Goal: Information Seeking & Learning: Compare options

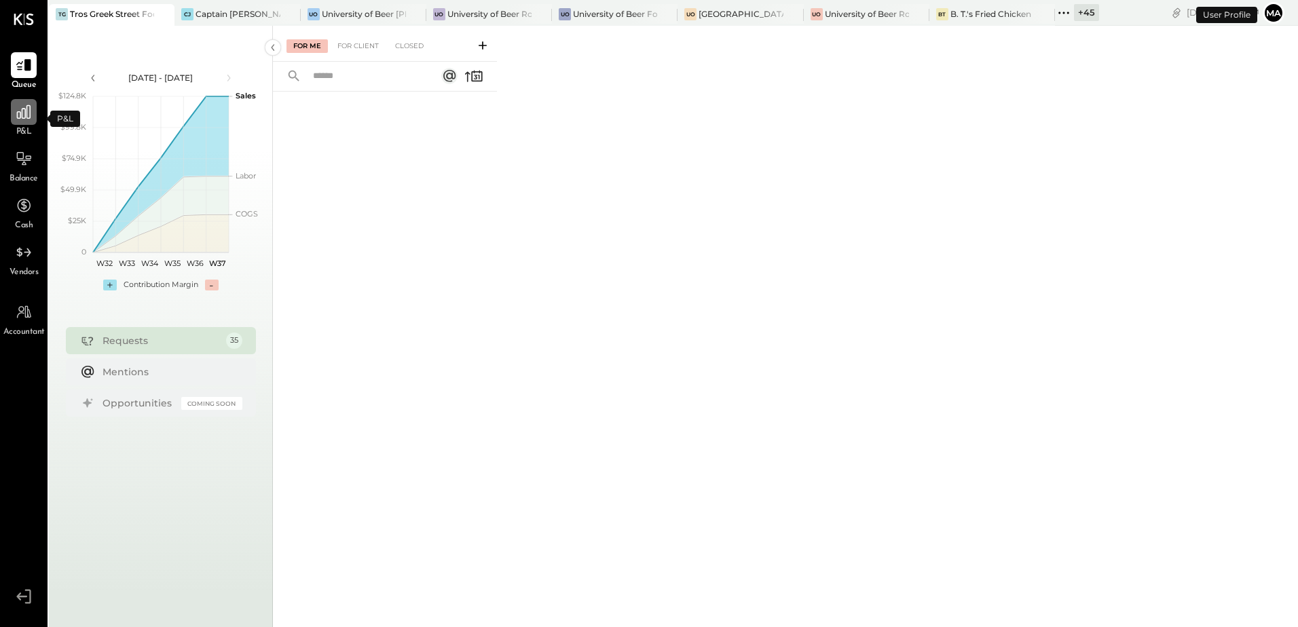
click at [23, 119] on icon at bounding box center [24, 112] width 14 height 14
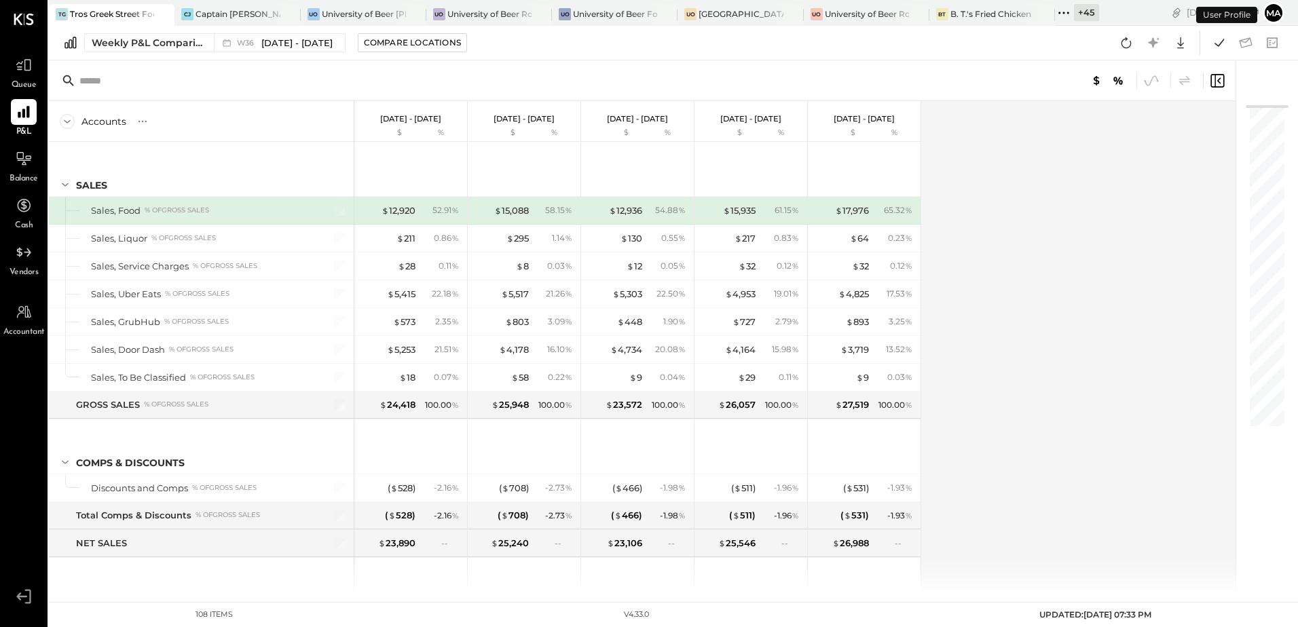
click at [1087, 10] on div "+ 45" at bounding box center [1086, 12] width 25 height 17
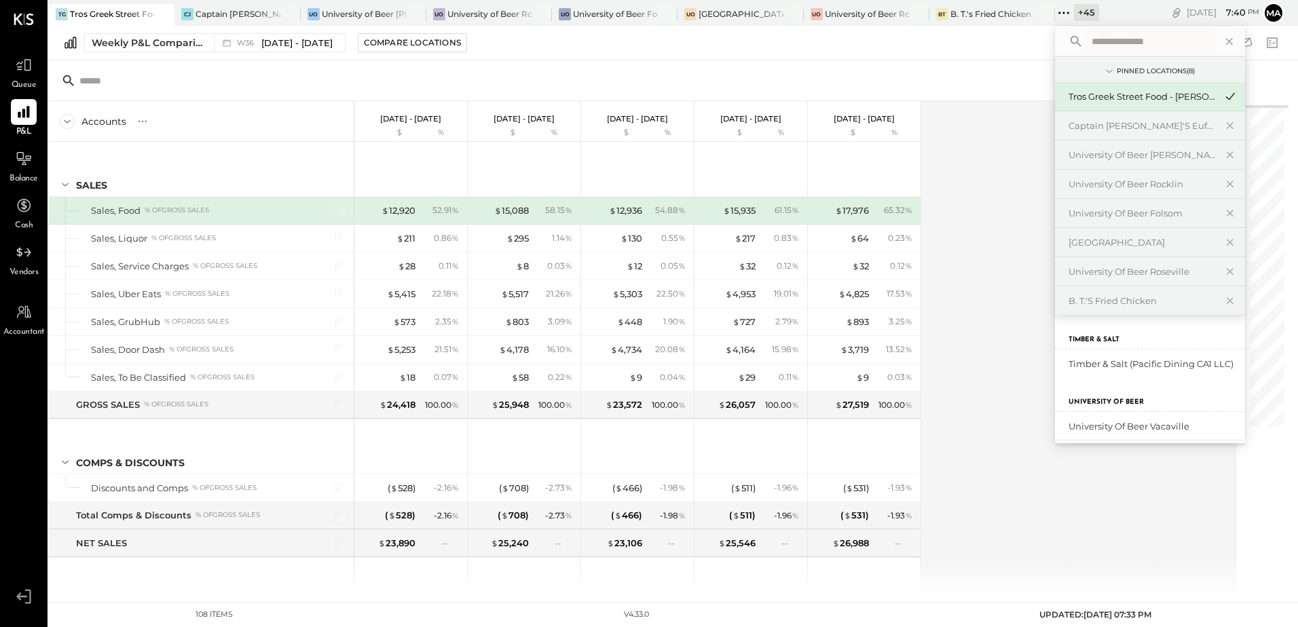
click at [1100, 49] on input "text" at bounding box center [1149, 41] width 126 height 24
type input "****"
click at [1120, 100] on div "Tros Greek Street Food - [PERSON_NAME]" at bounding box center [1141, 96] width 147 height 13
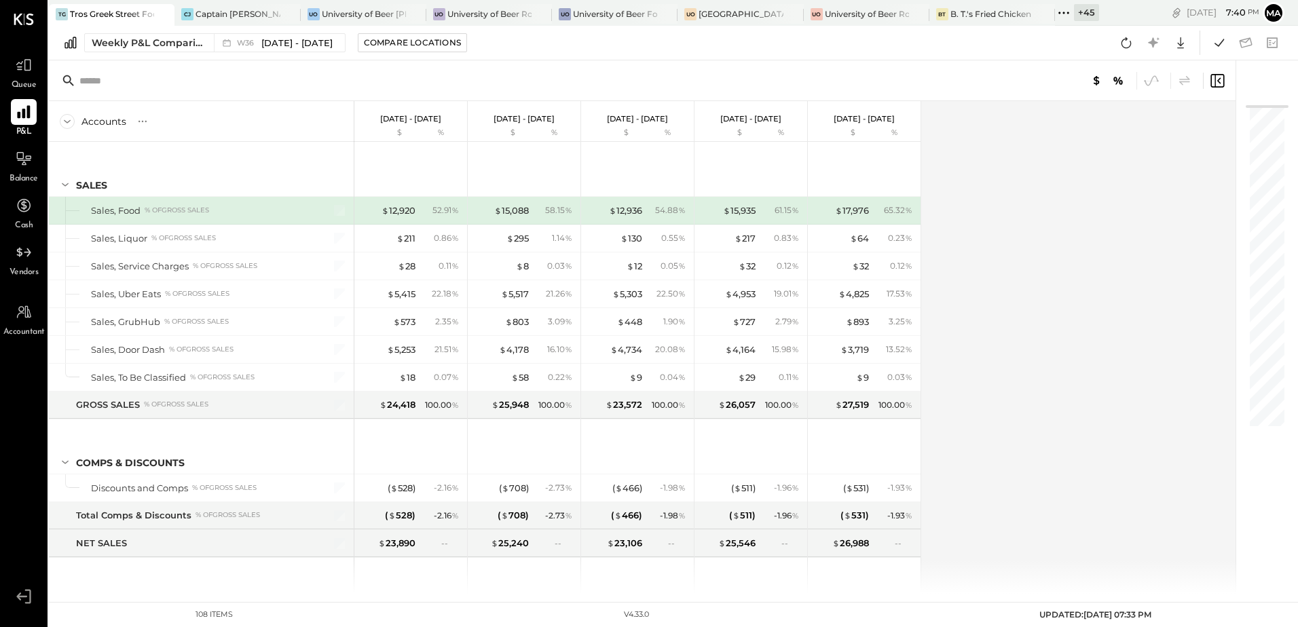
click at [20, 116] on icon at bounding box center [23, 112] width 13 height 13
click at [1120, 46] on icon at bounding box center [1126, 43] width 18 height 18
click at [998, 221] on div "Accounts S % GL [DATE] - [DATE] $ % [DATE] - [DATE] $ % [DATE] - [DATE] $ % [DA…" at bounding box center [643, 347] width 1188 height 493
click at [151, 43] on div "Weekly P&L Comparison" at bounding box center [149, 43] width 114 height 14
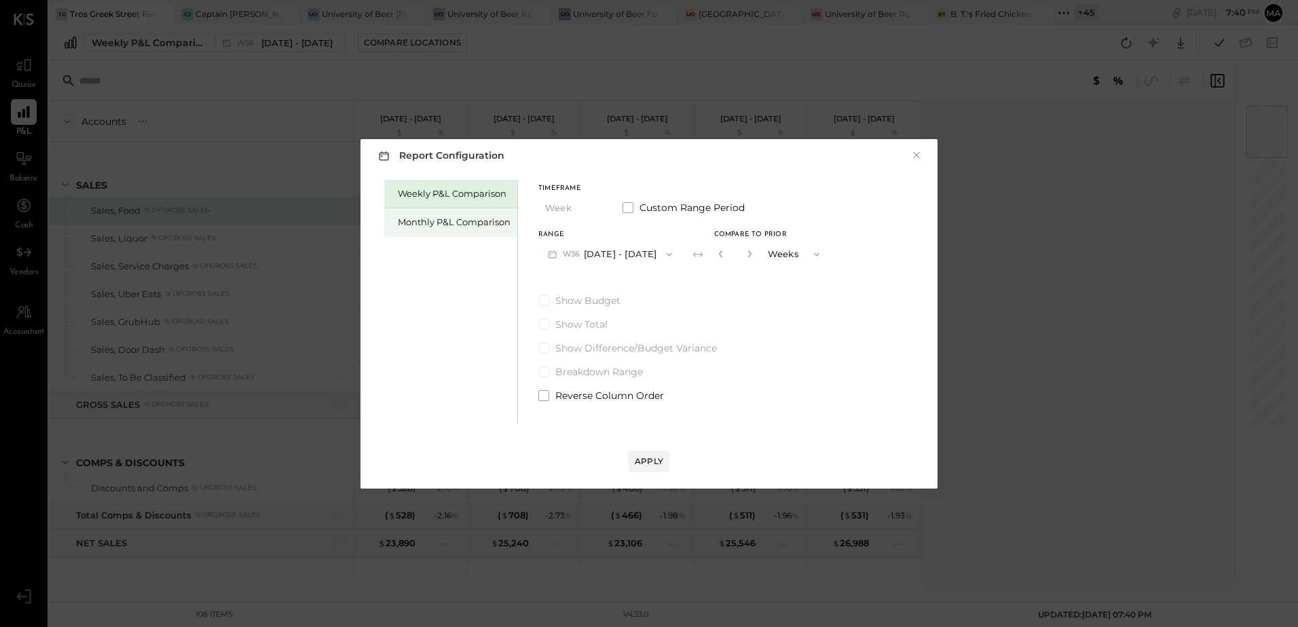
click at [465, 229] on div "Monthly P&L Comparison" at bounding box center [450, 222] width 133 height 29
click at [708, 253] on div "Compare" at bounding box center [719, 254] width 44 height 12
click at [657, 251] on span "button" at bounding box center [666, 254] width 18 height 11
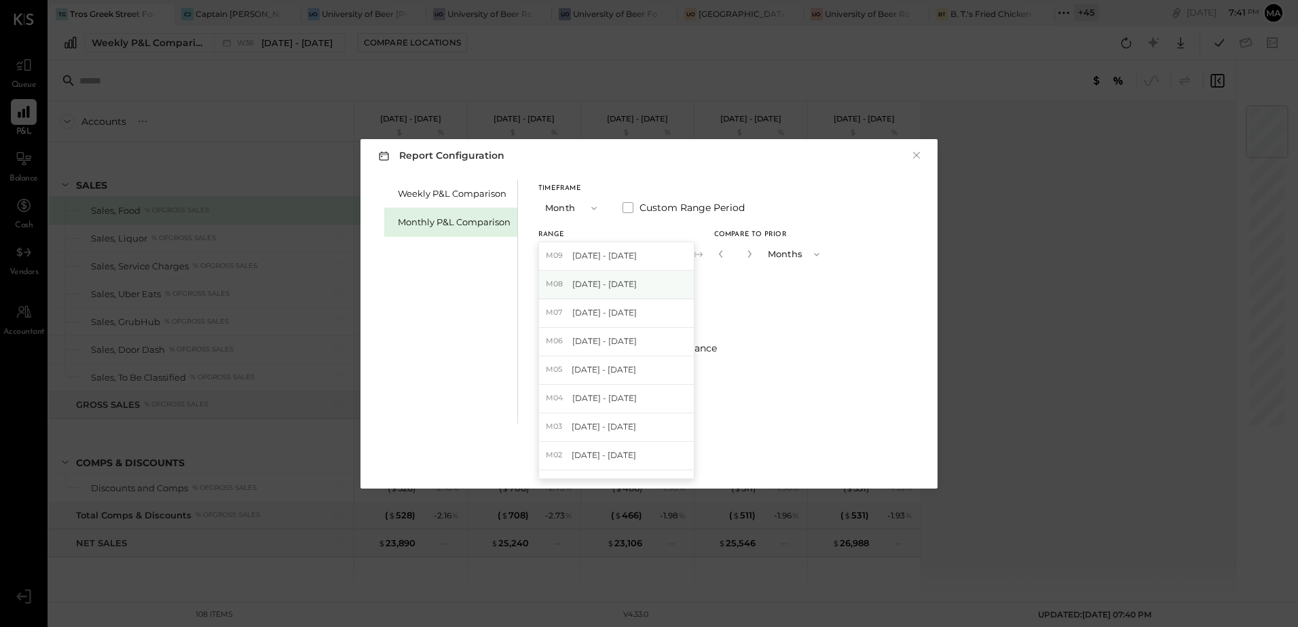
click at [629, 287] on span "[DATE] - [DATE]" at bounding box center [604, 284] width 64 height 12
click at [745, 250] on icon "button" at bounding box center [749, 254] width 8 height 8
click at [745, 251] on icon "button" at bounding box center [749, 254] width 8 height 8
type input "*"
click at [652, 466] on div "Apply" at bounding box center [649, 461] width 29 height 12
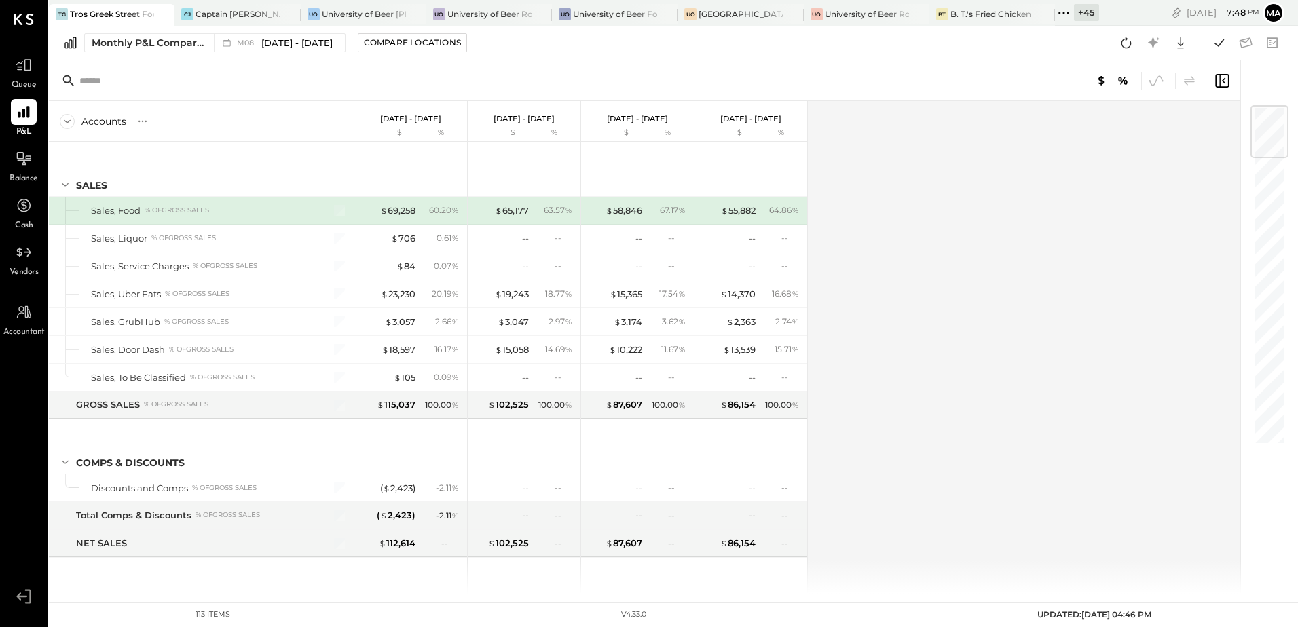
click at [24, 130] on span "P&L" at bounding box center [24, 132] width 16 height 12
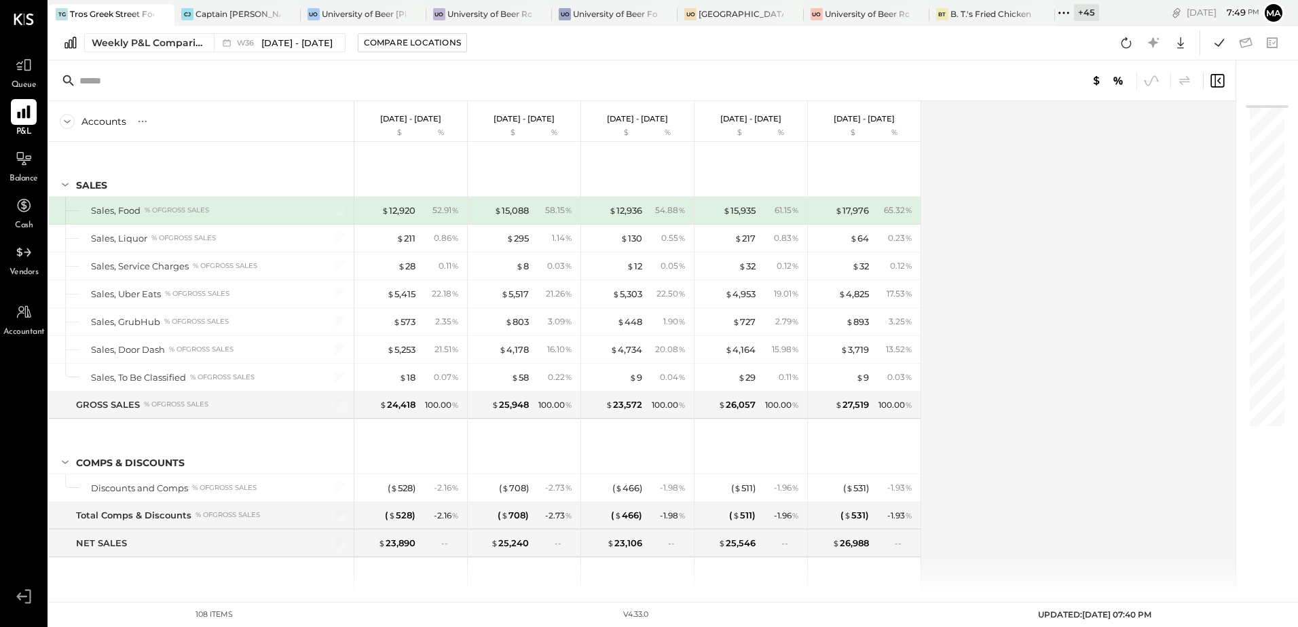
click at [23, 115] on icon at bounding box center [23, 112] width 13 height 13
click at [133, 41] on div "Weekly P&L Comparison" at bounding box center [149, 43] width 114 height 14
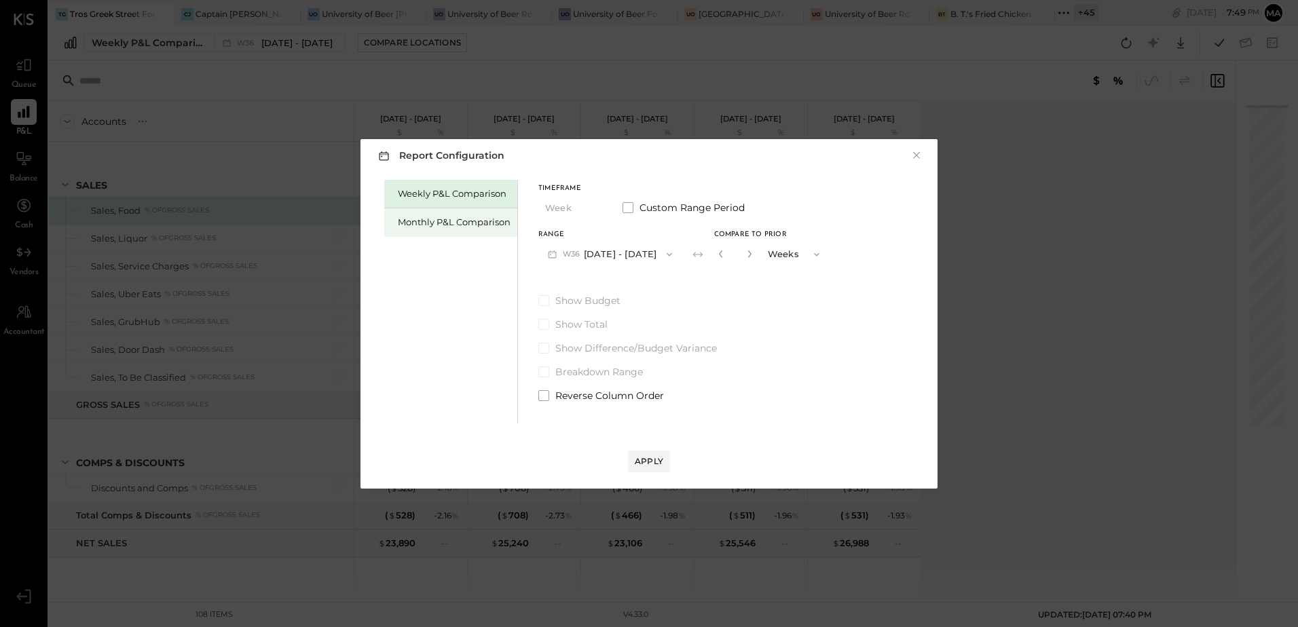
click at [415, 220] on div "Monthly P&L Comparison" at bounding box center [454, 222] width 113 height 13
click at [637, 256] on button "M09 [DATE] - [DATE]" at bounding box center [609, 254] width 143 height 25
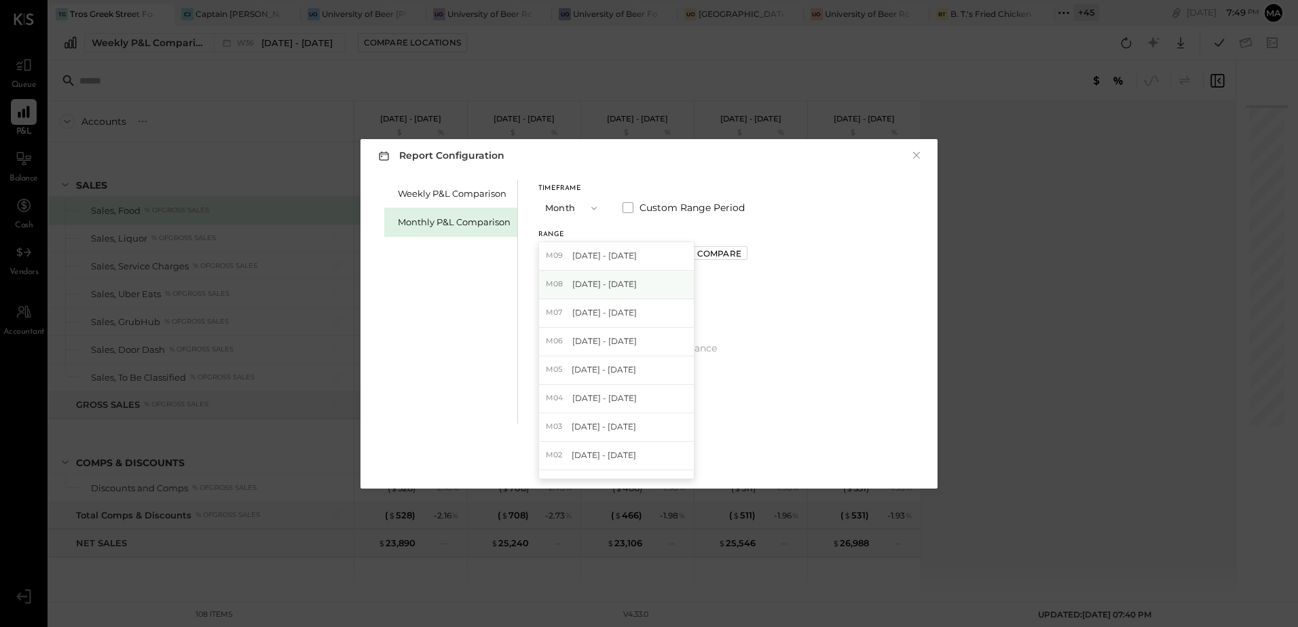
click at [629, 288] on span "[DATE] - [DATE]" at bounding box center [604, 284] width 64 height 12
click at [715, 259] on div "Compare" at bounding box center [719, 254] width 44 height 12
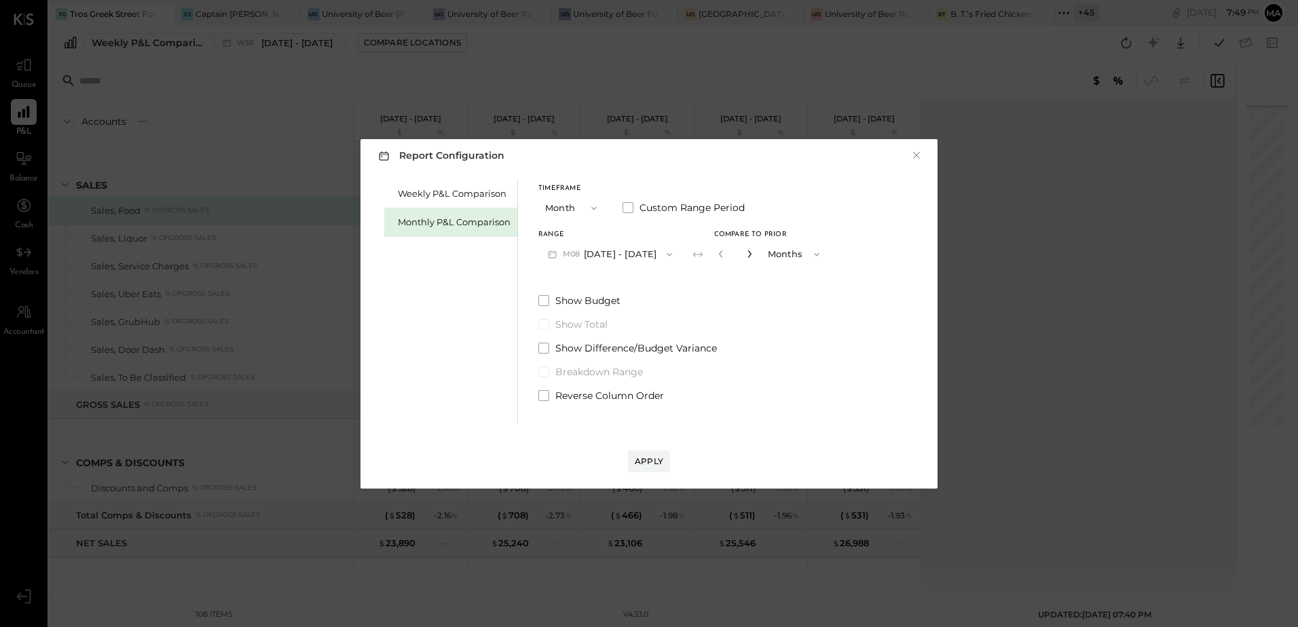
click at [745, 250] on icon "button" at bounding box center [749, 254] width 8 height 8
click at [745, 251] on icon "button" at bounding box center [749, 254] width 8 height 8
type input "*"
click at [651, 462] on div "Apply" at bounding box center [649, 461] width 29 height 12
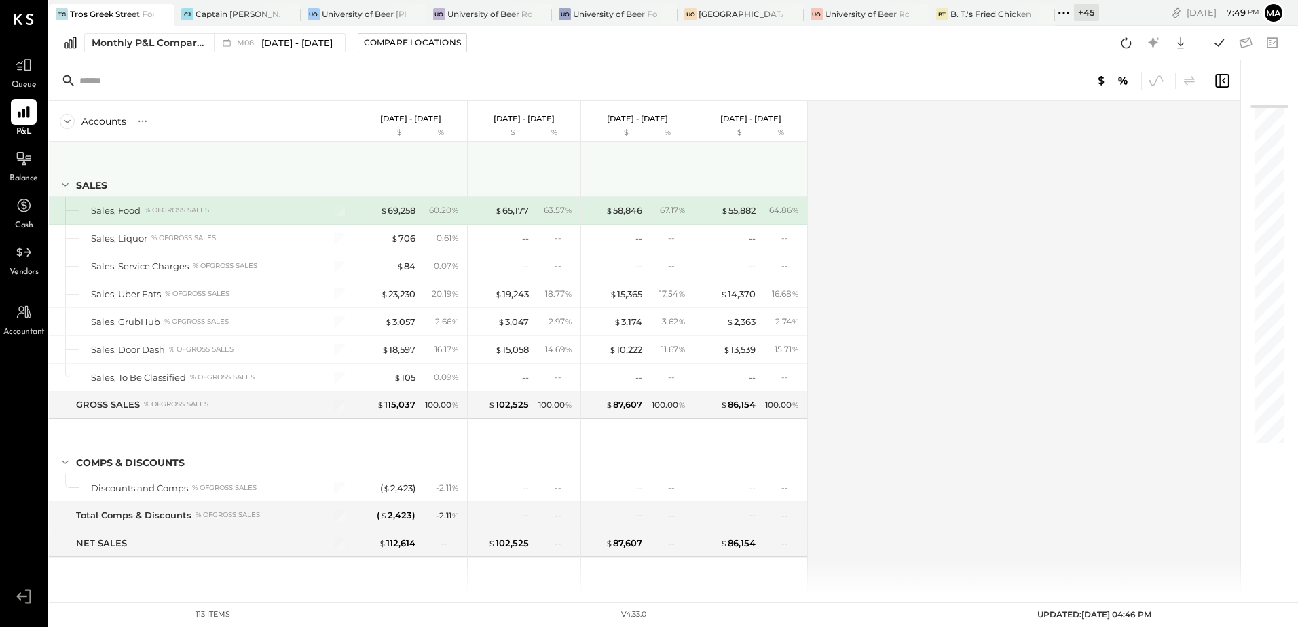
click at [67, 187] on icon at bounding box center [65, 184] width 15 height 15
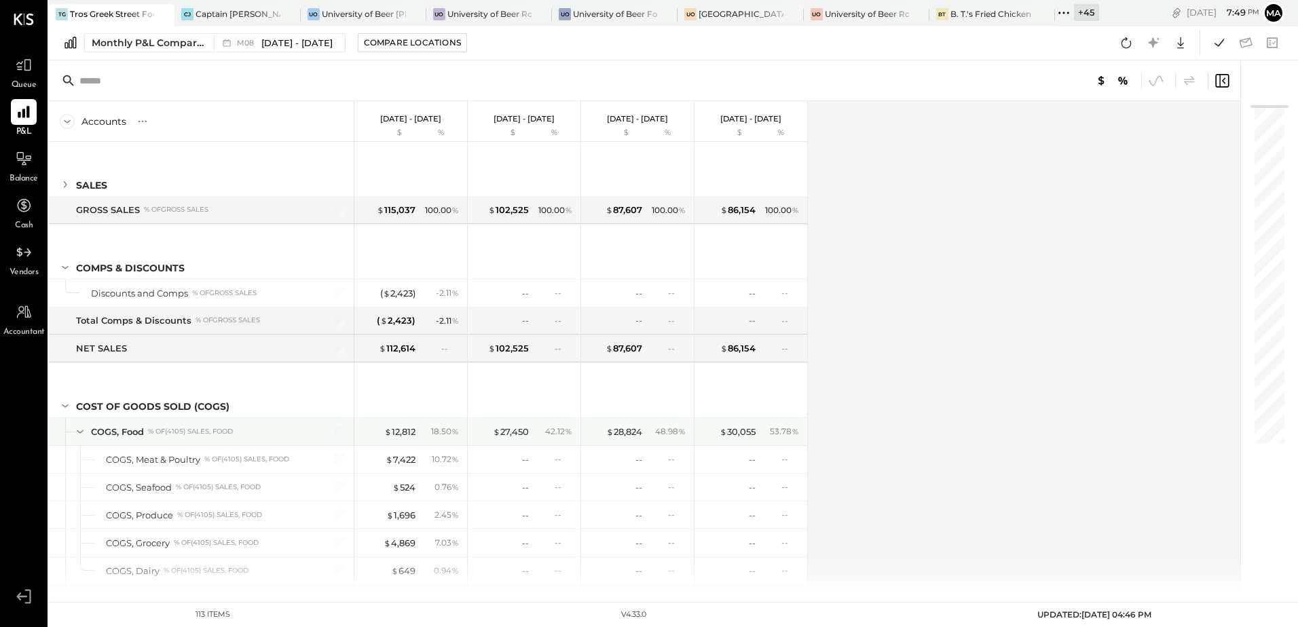
click at [81, 431] on icon at bounding box center [80, 431] width 15 height 15
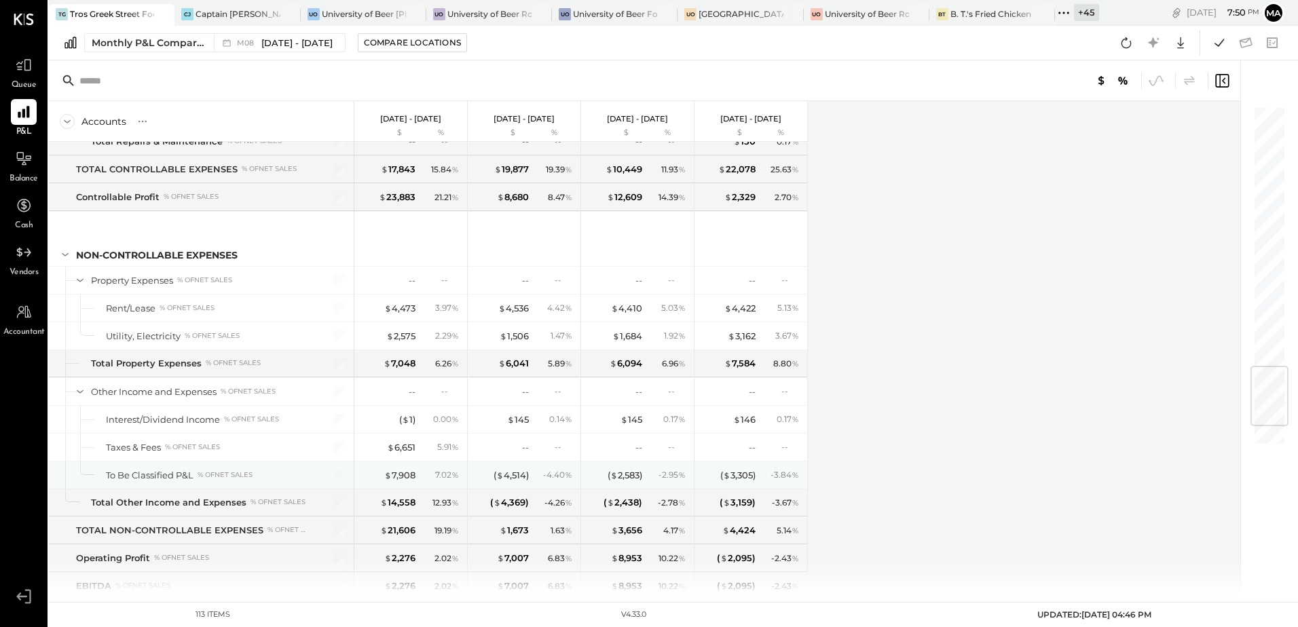
scroll to position [2109, 0]
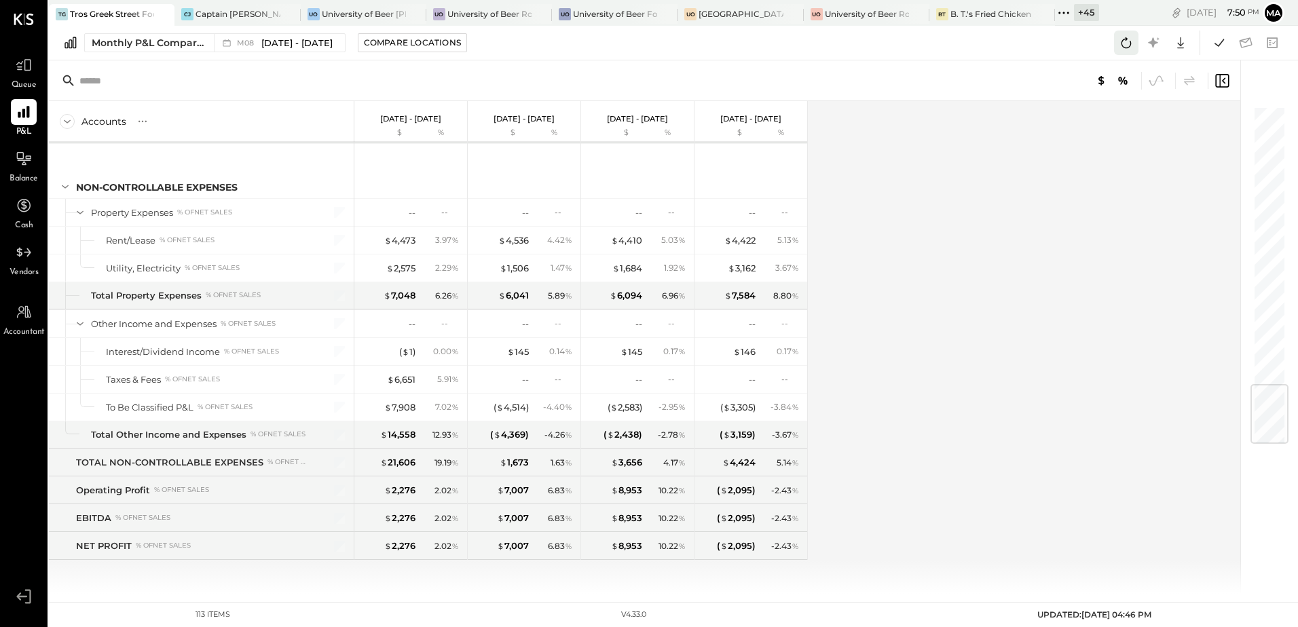
click at [1120, 45] on icon at bounding box center [1126, 43] width 18 height 18
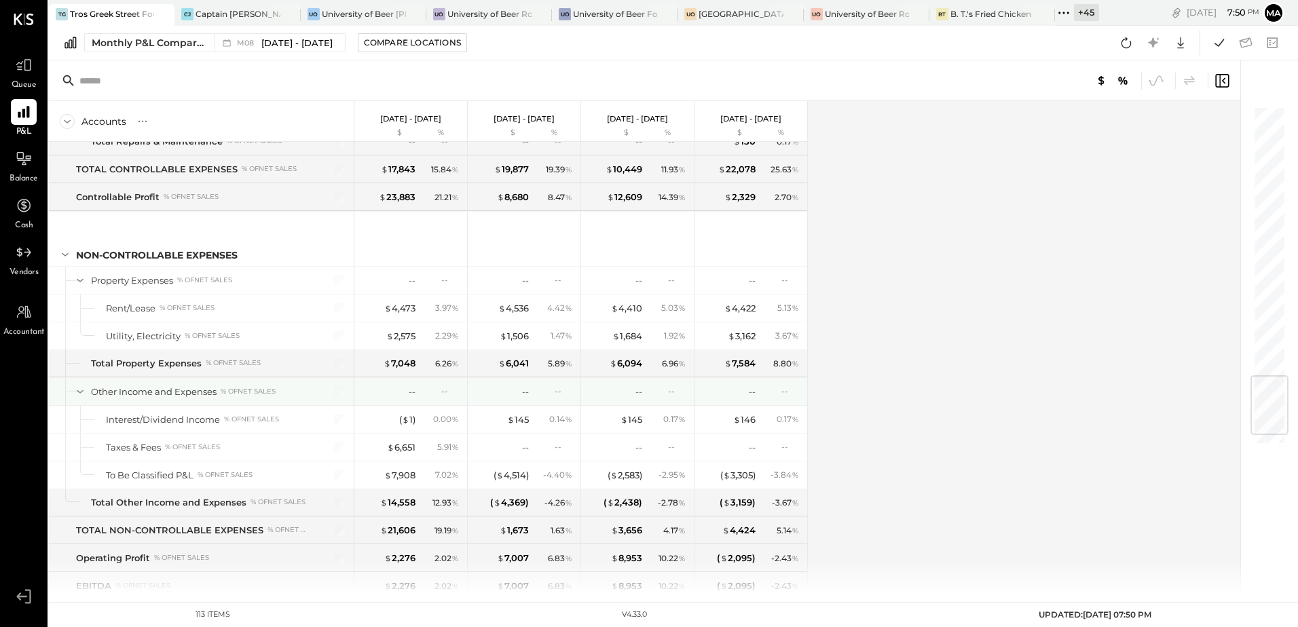
scroll to position [1973, 0]
